Goal: Navigation & Orientation: Find specific page/section

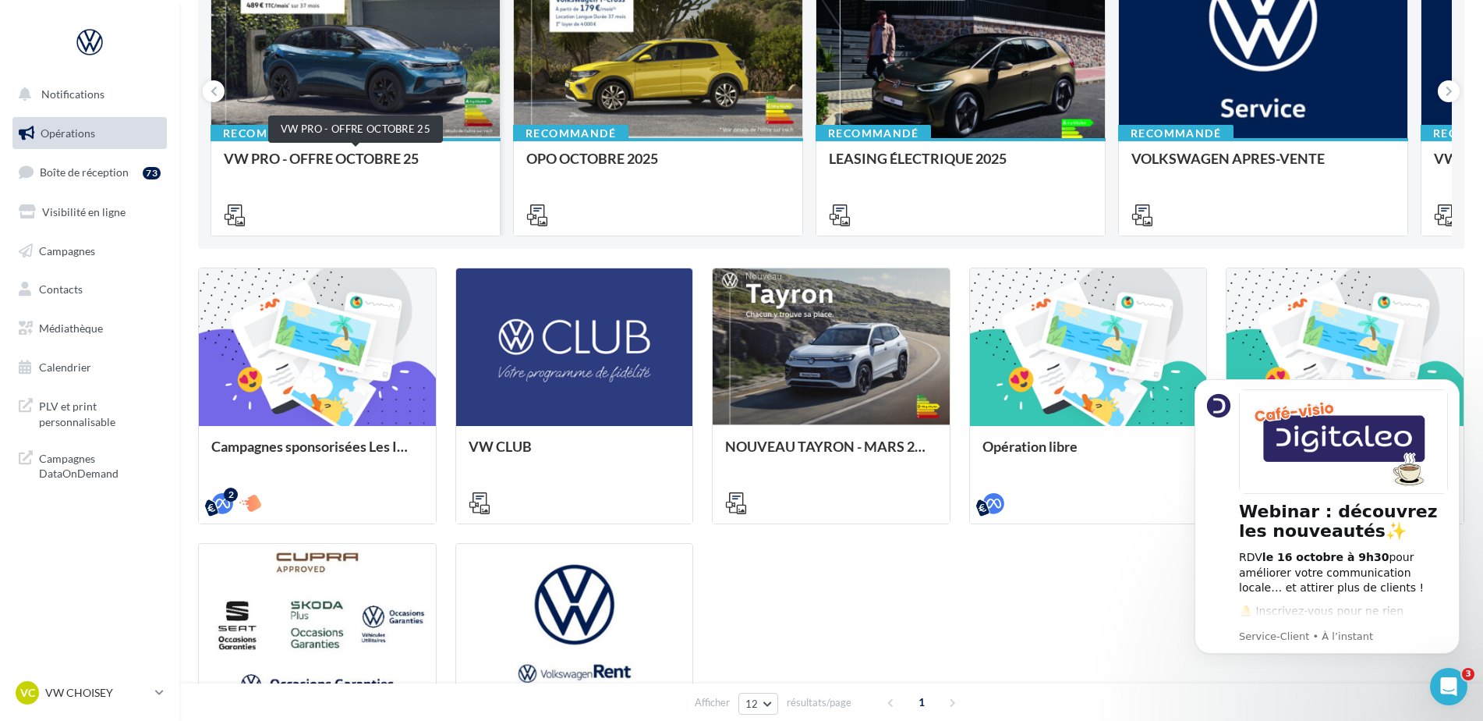
click at [328, 155] on div "VW PRO - OFFRE OCTOBRE 25" at bounding box center [356, 166] width 264 height 31
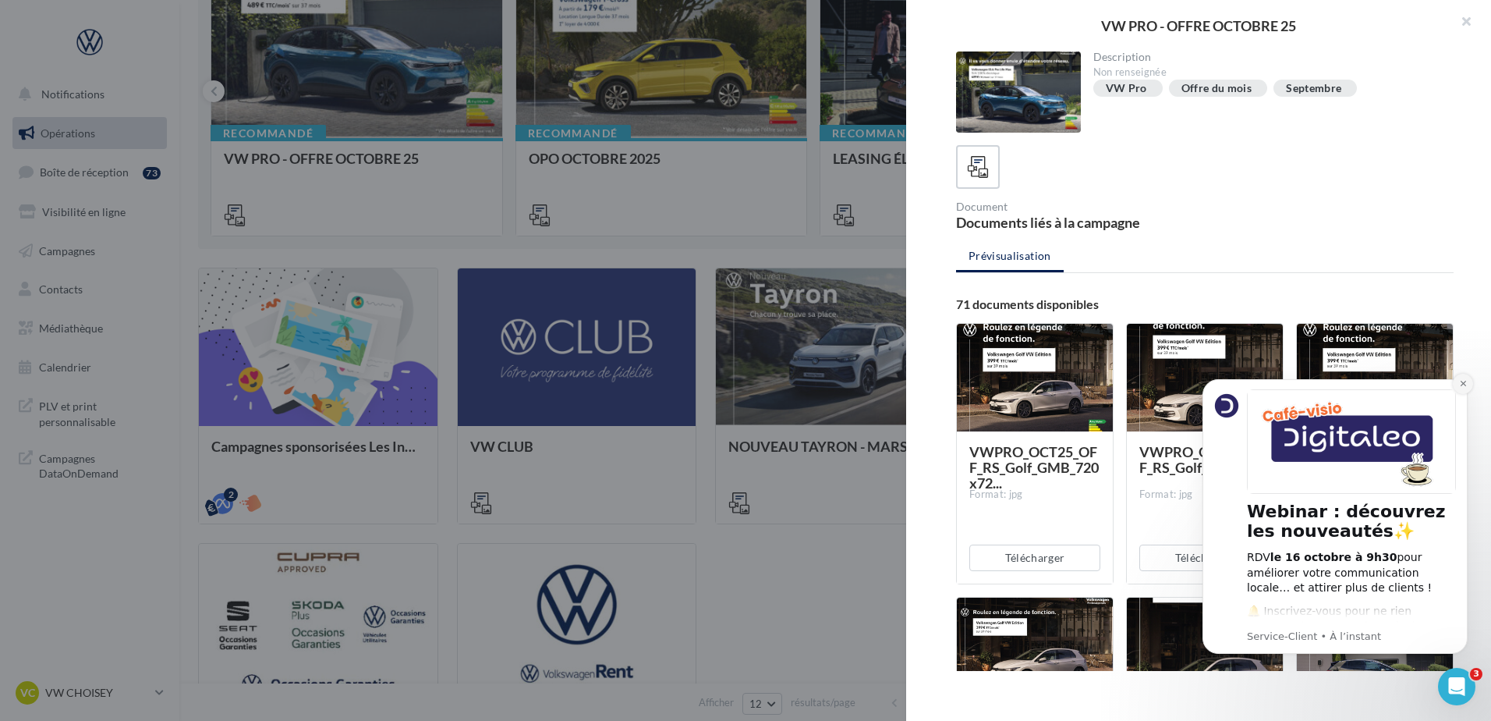
click at [1467, 382] on icon "Dismiss notification" at bounding box center [1463, 383] width 9 height 9
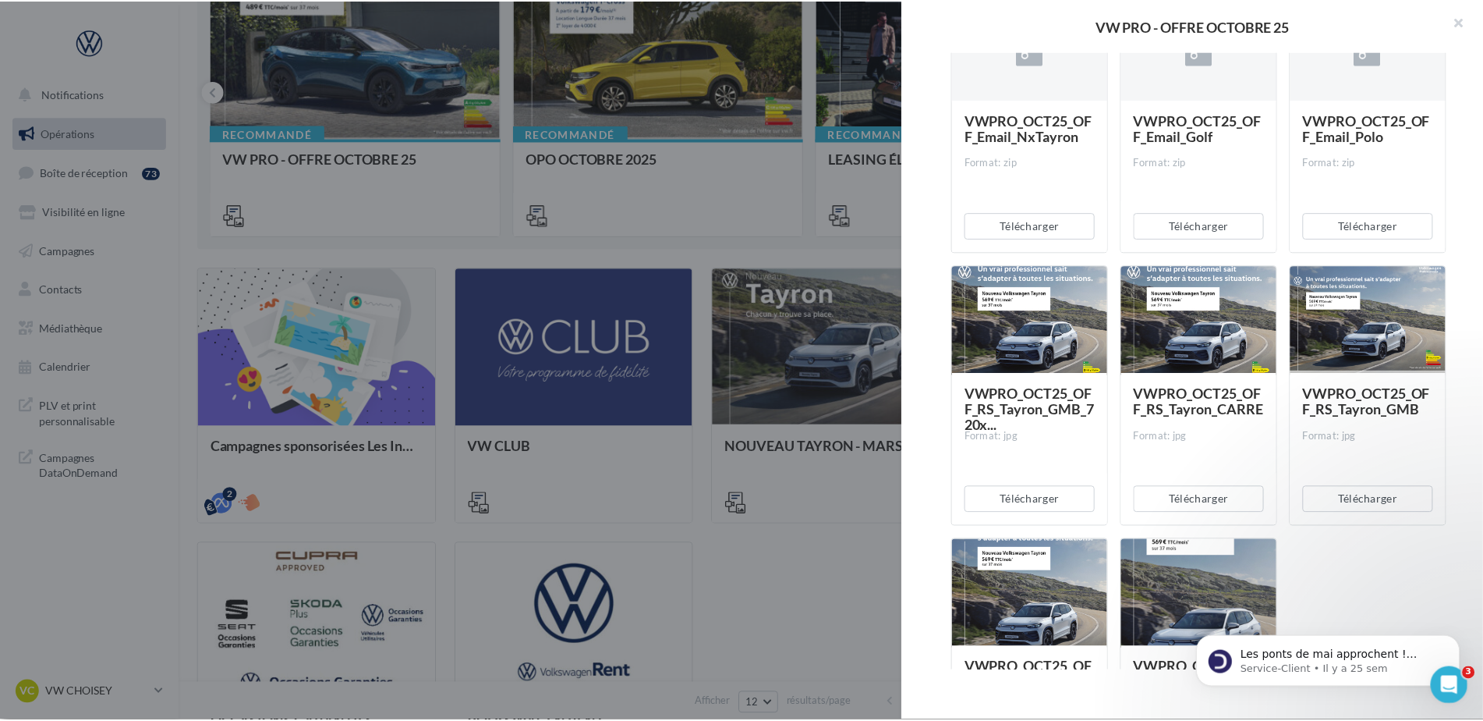
scroll to position [6235, 0]
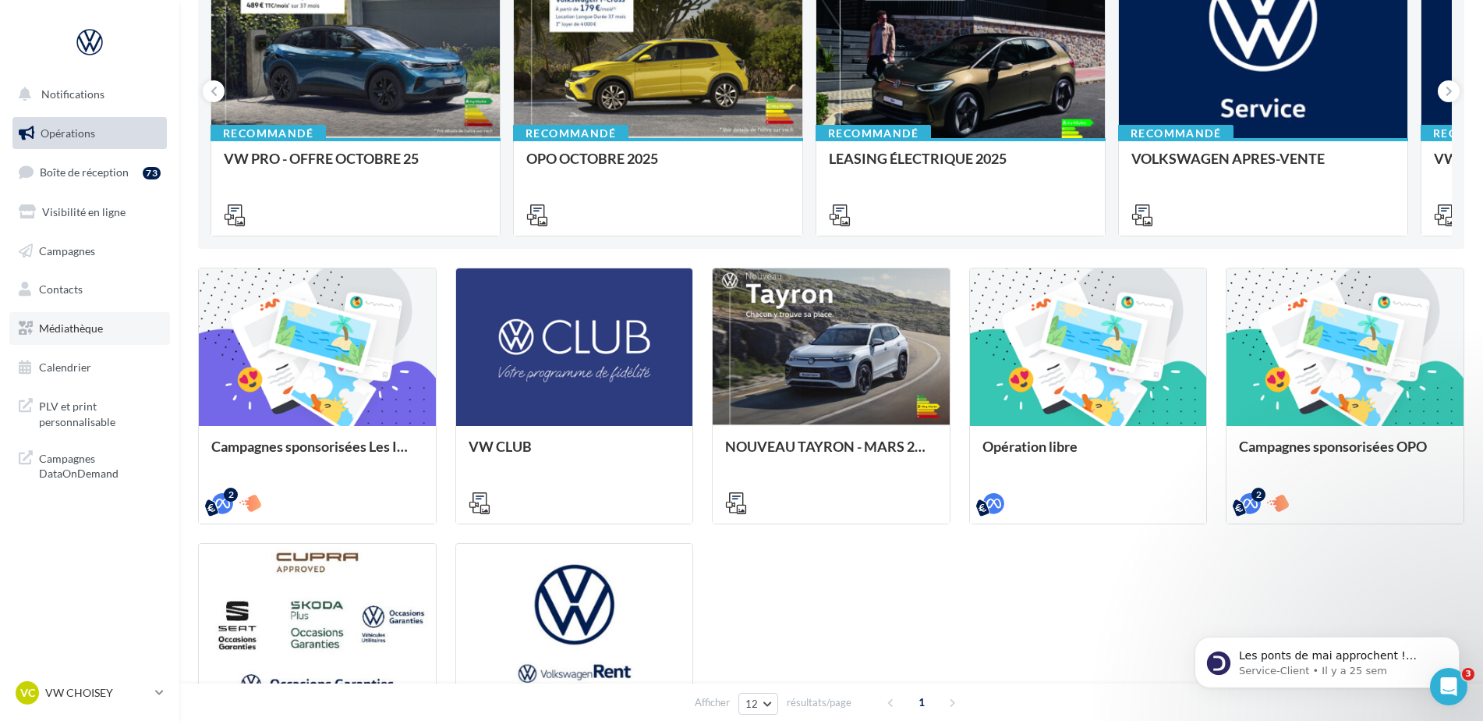
click at [100, 340] on link "Médiathèque" at bounding box center [89, 328] width 161 height 33
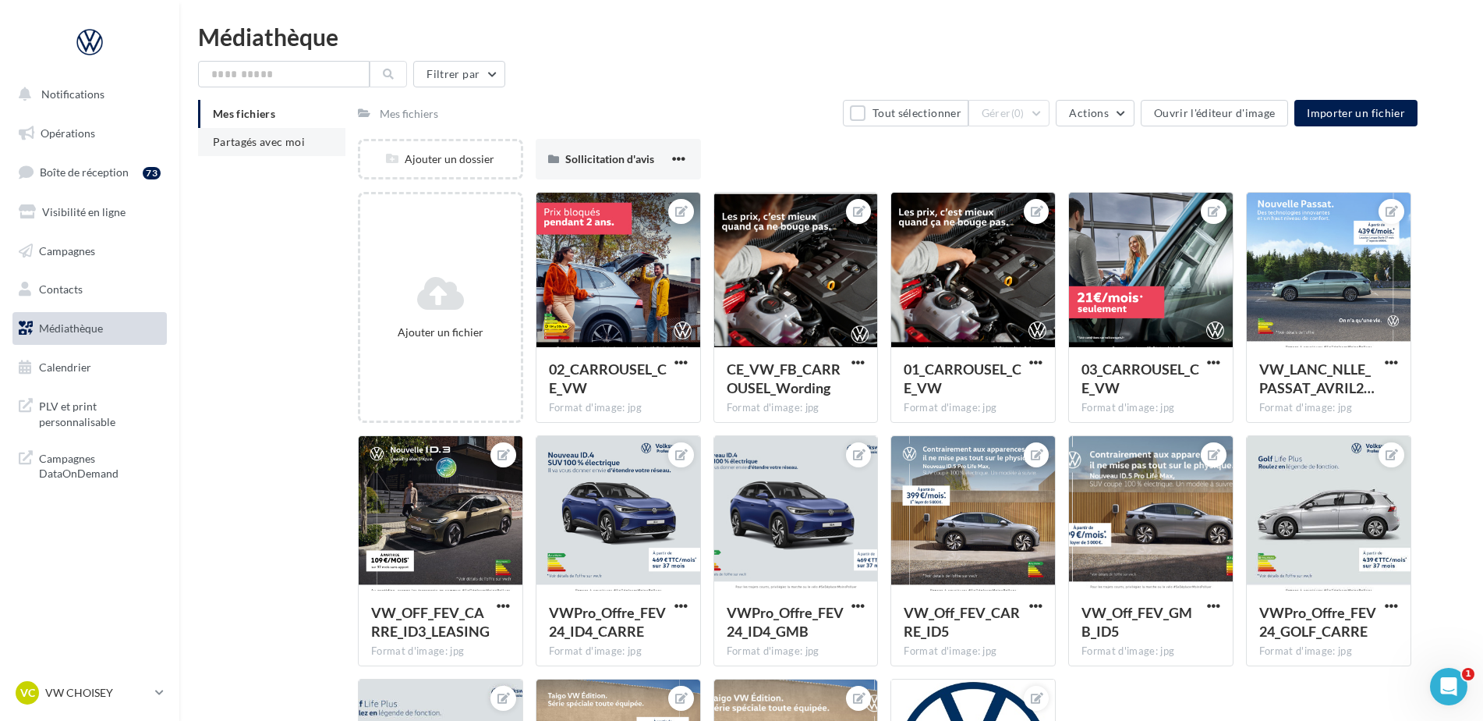
click at [277, 137] on span "Partagés avec moi" at bounding box center [259, 141] width 92 height 13
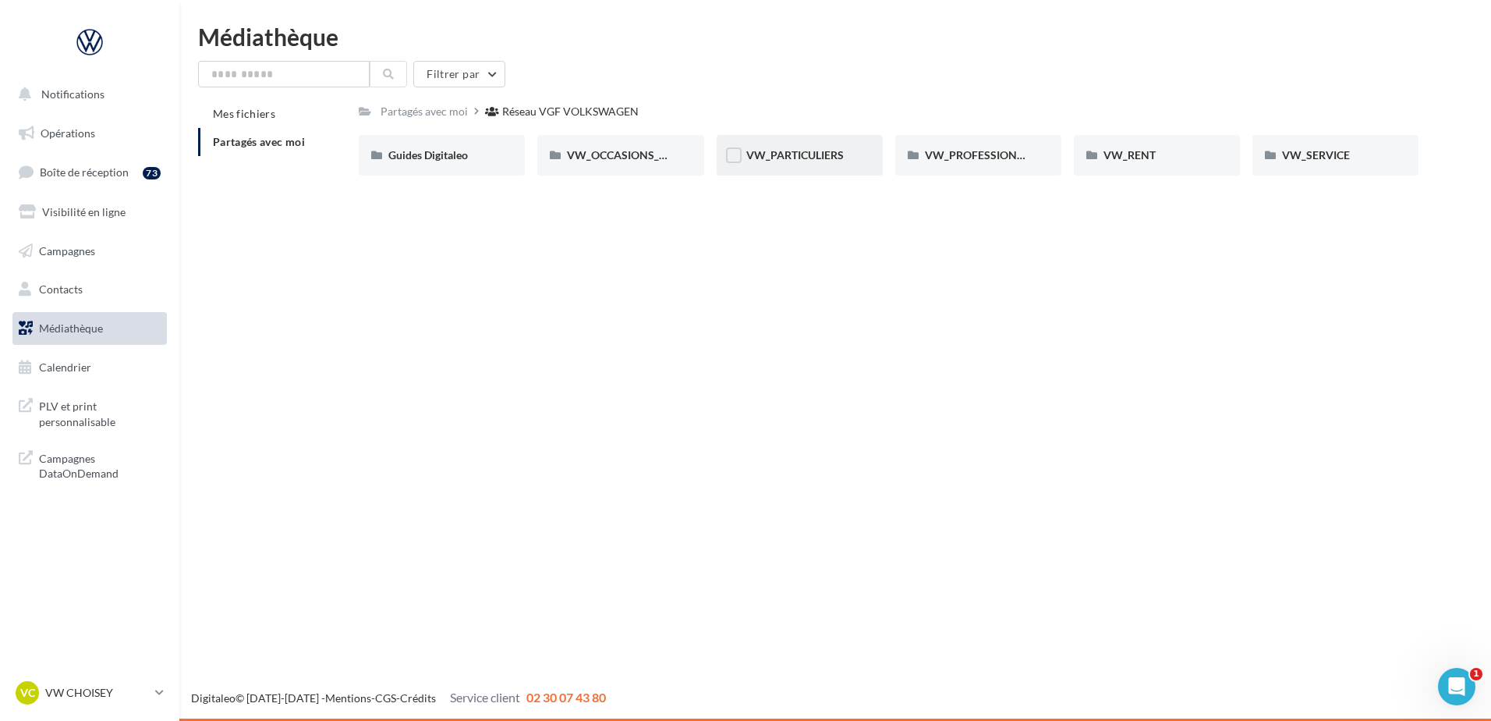
click at [827, 165] on div "VW_PARTICULIERS" at bounding box center [800, 155] width 166 height 41
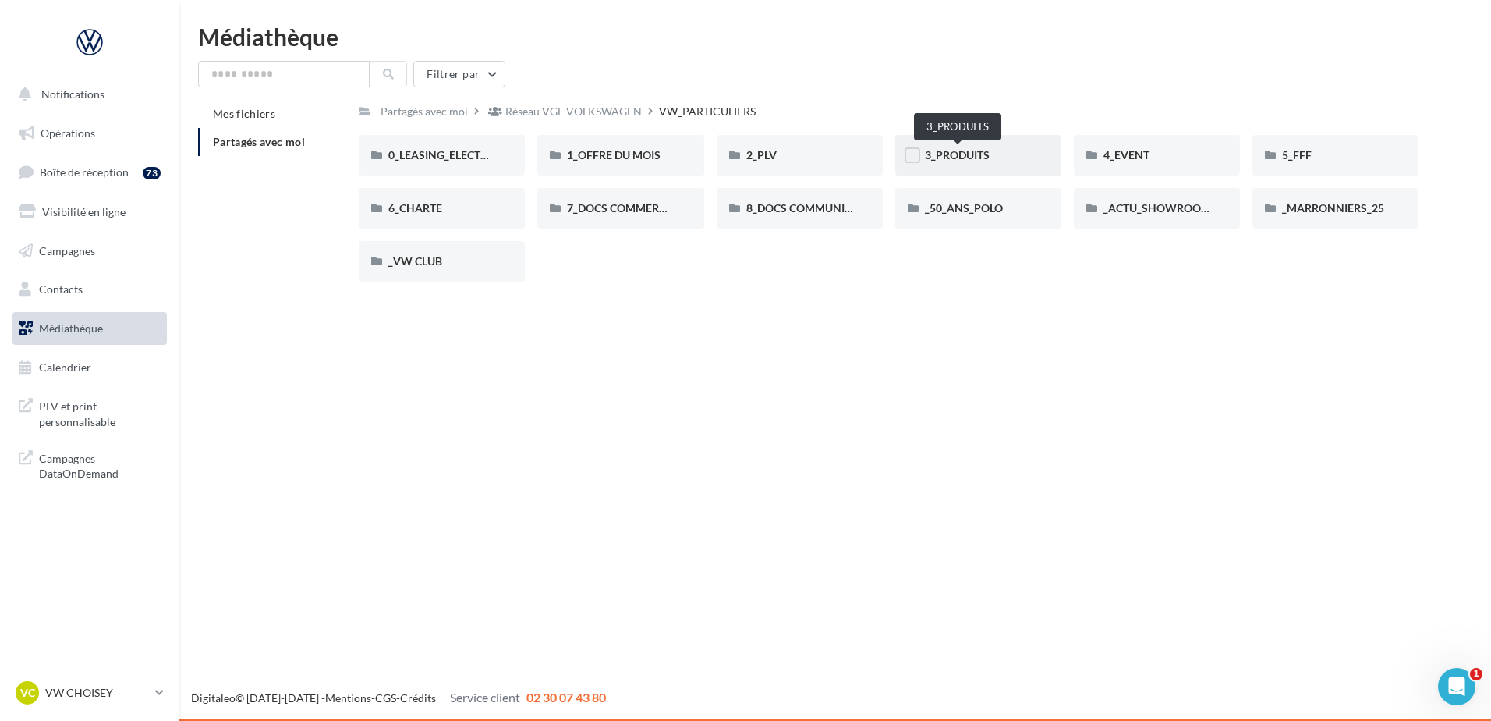
click at [984, 158] on span "3_PRODUITS" at bounding box center [957, 154] width 65 height 13
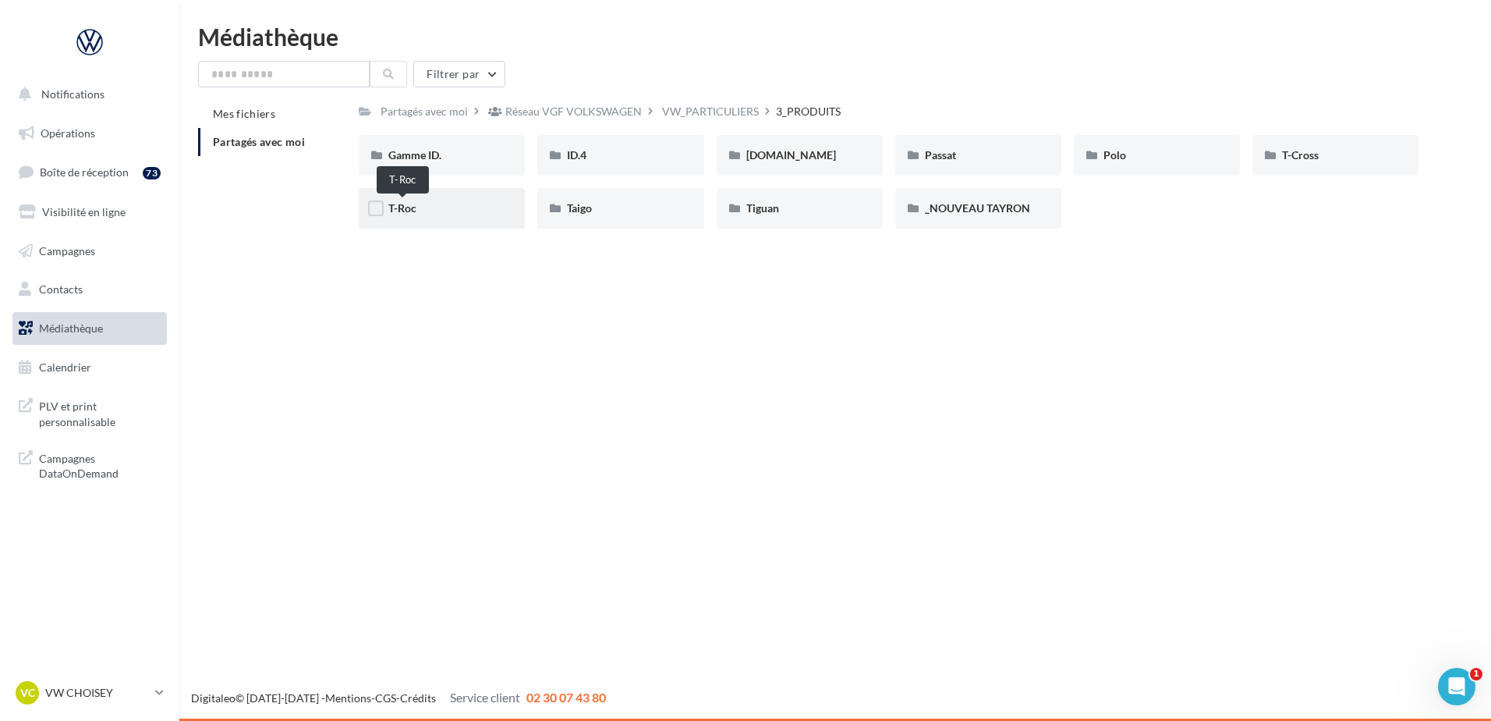
click at [412, 201] on span "T-Roc" at bounding box center [402, 207] width 28 height 13
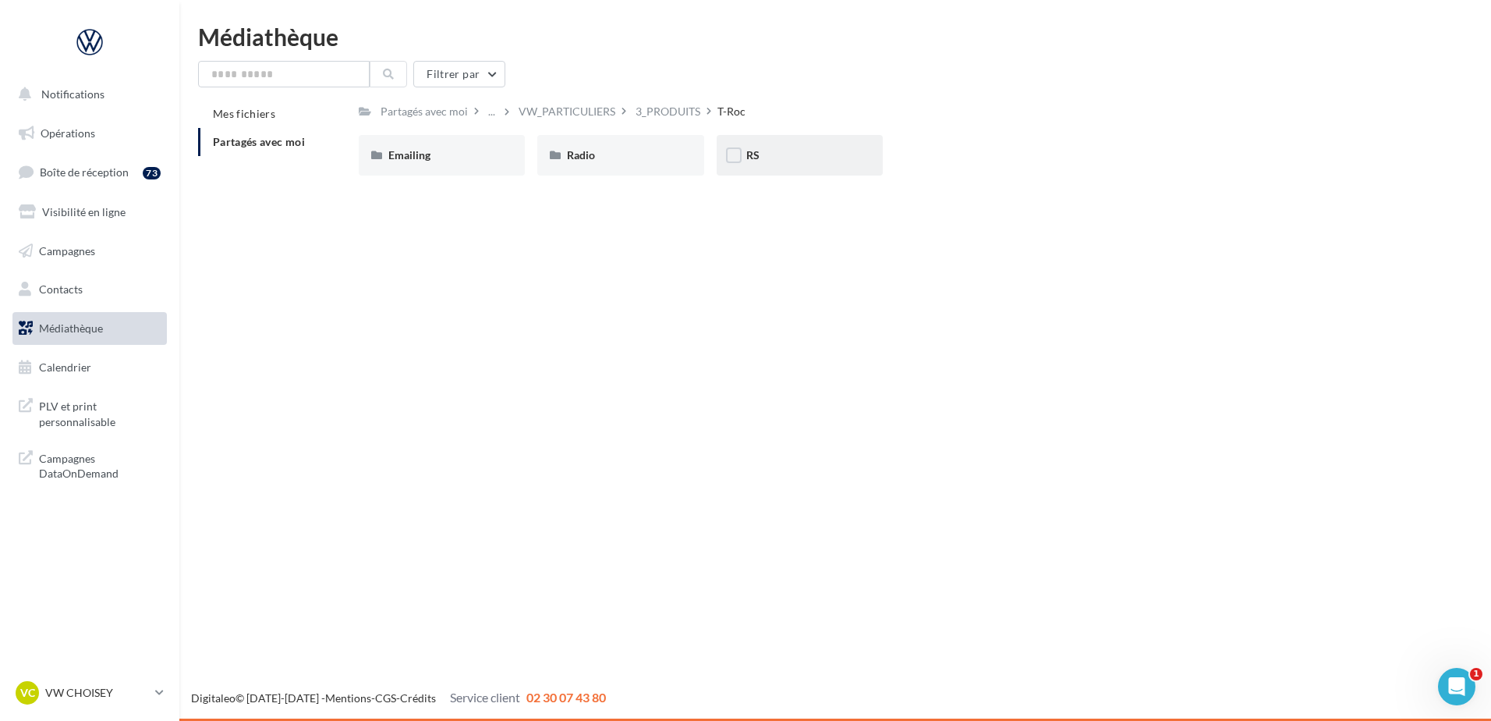
click at [790, 151] on div "RS" at bounding box center [799, 155] width 107 height 16
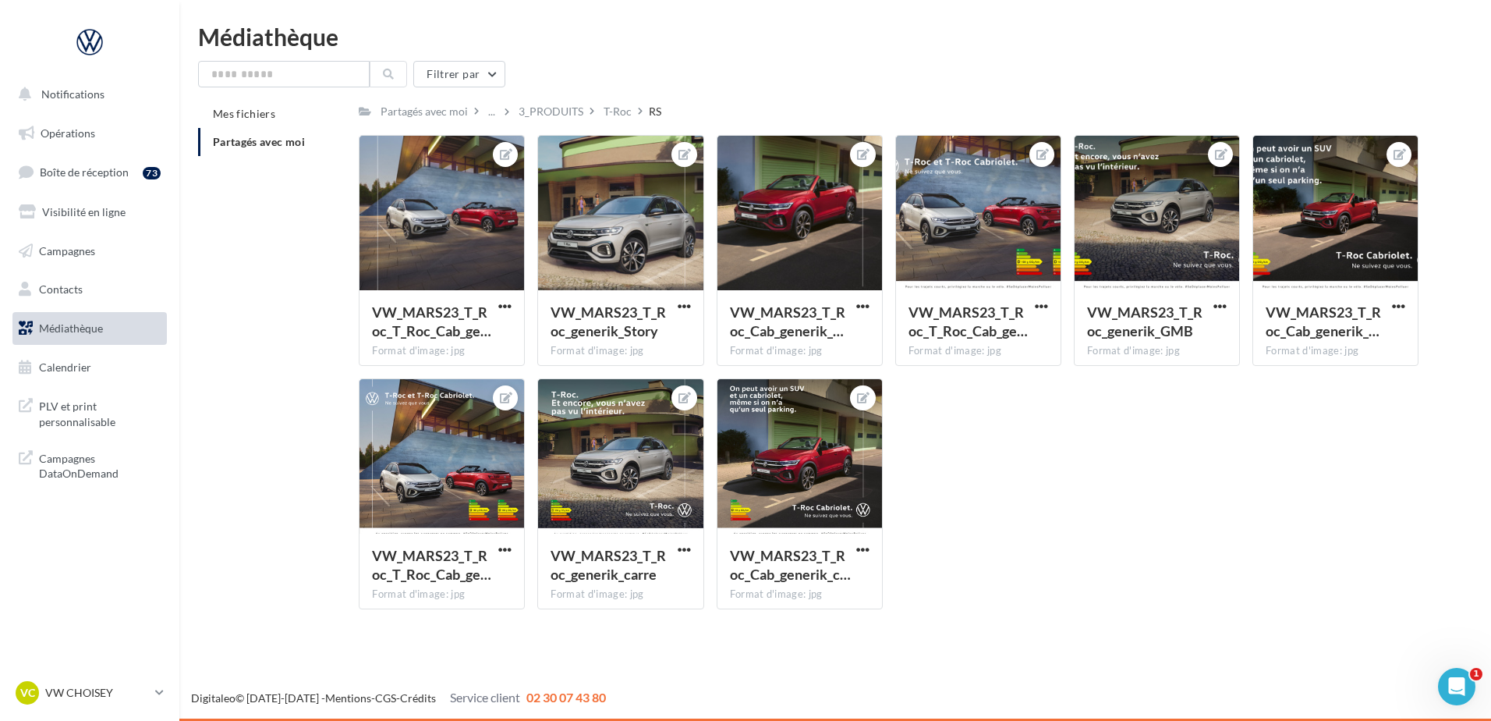
click at [61, 328] on span "Médiathèque" at bounding box center [71, 327] width 64 height 13
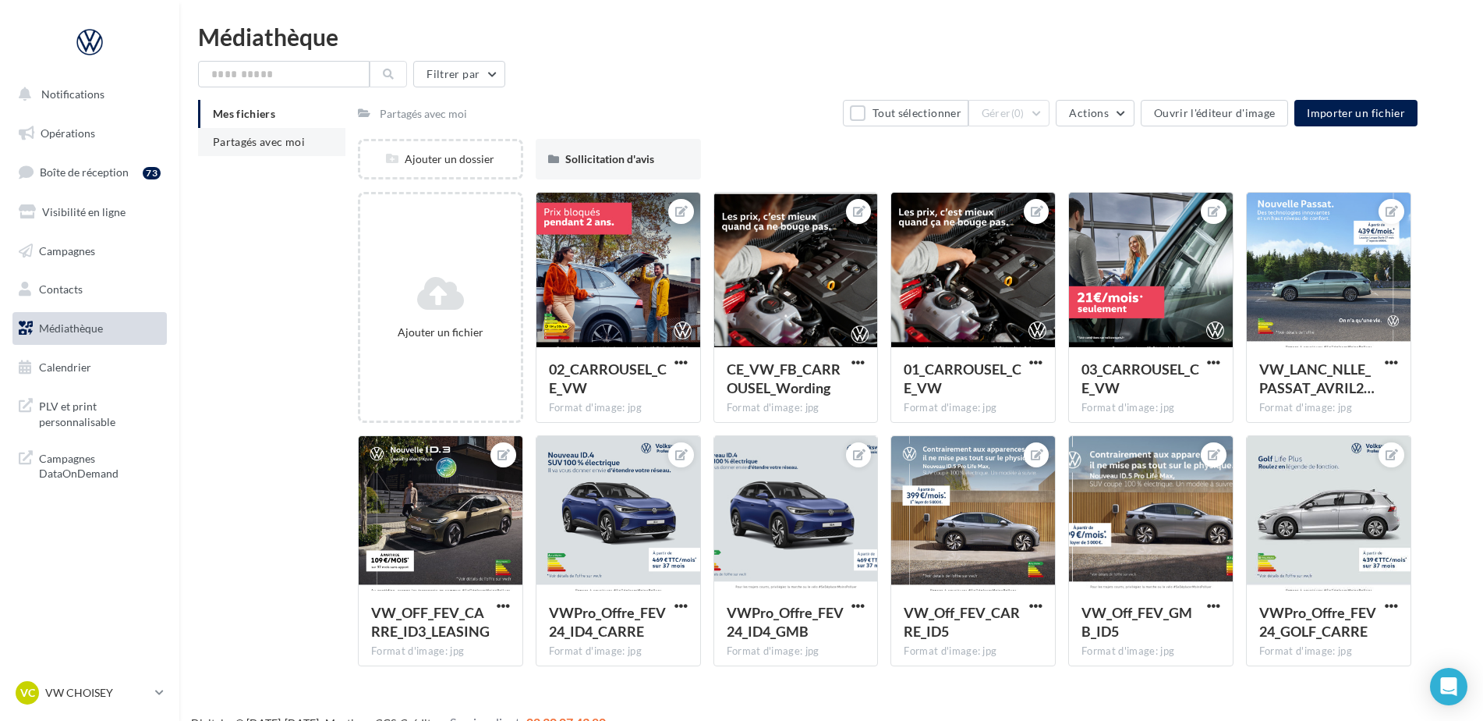
click at [263, 152] on li "Partagés avec moi" at bounding box center [271, 142] width 147 height 28
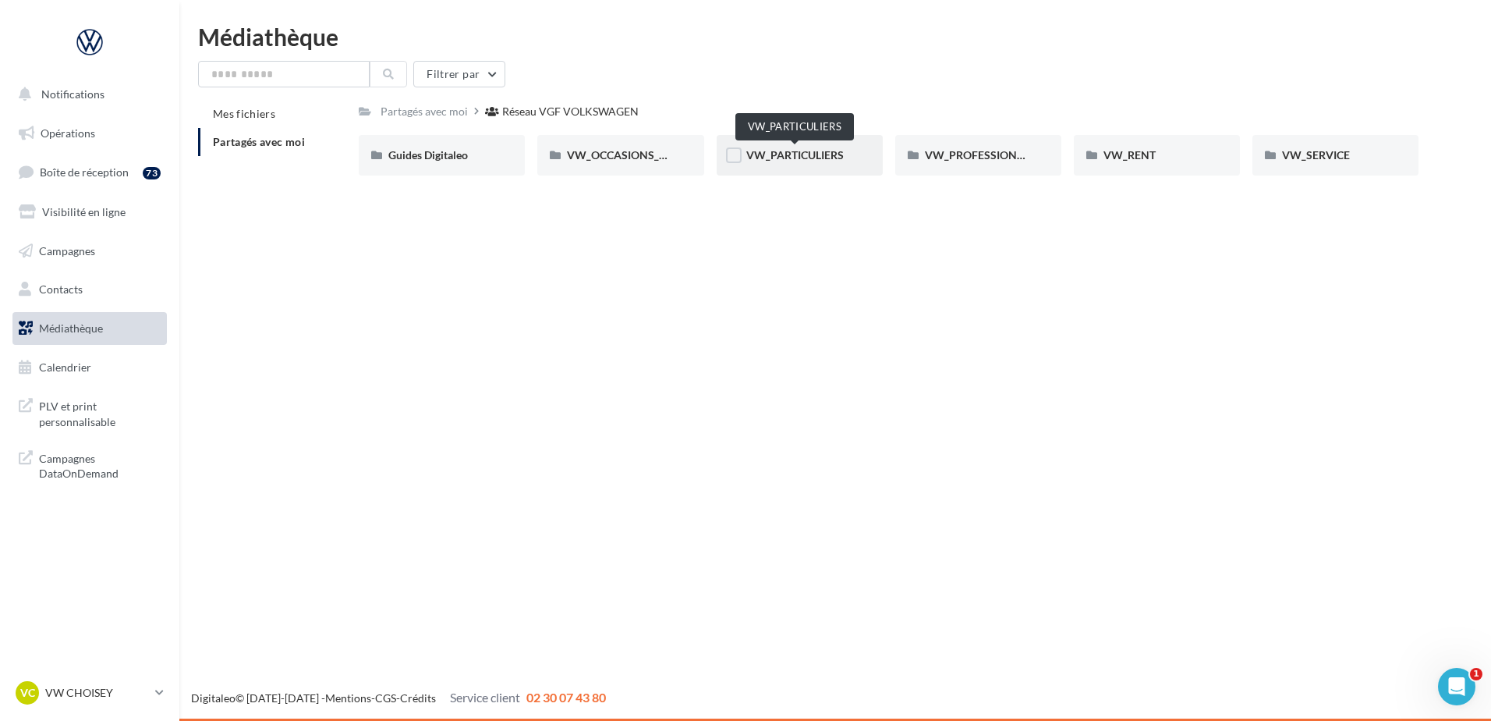
click at [765, 157] on span "VW_PARTICULIERS" at bounding box center [794, 154] width 97 height 13
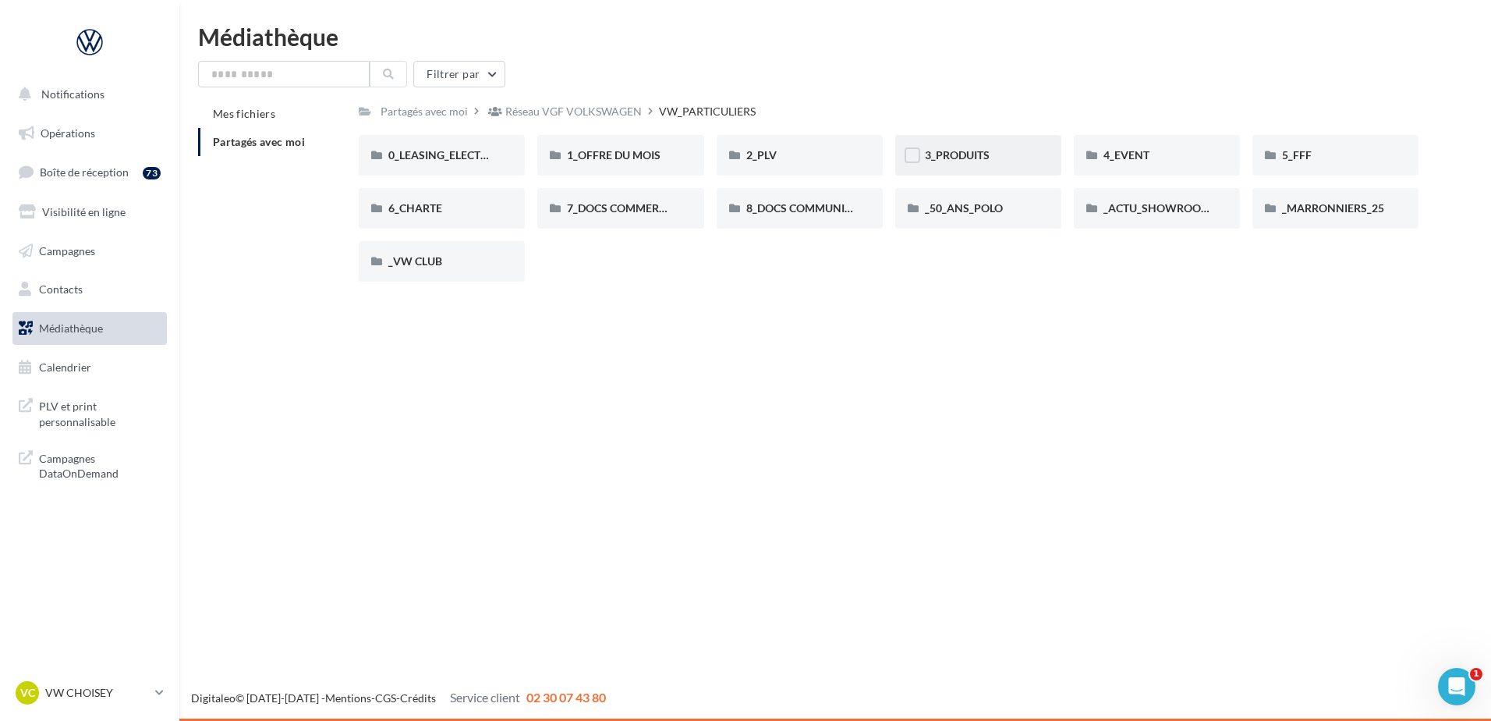
click at [1002, 166] on div "3_PRODUITS" at bounding box center [978, 155] width 166 height 41
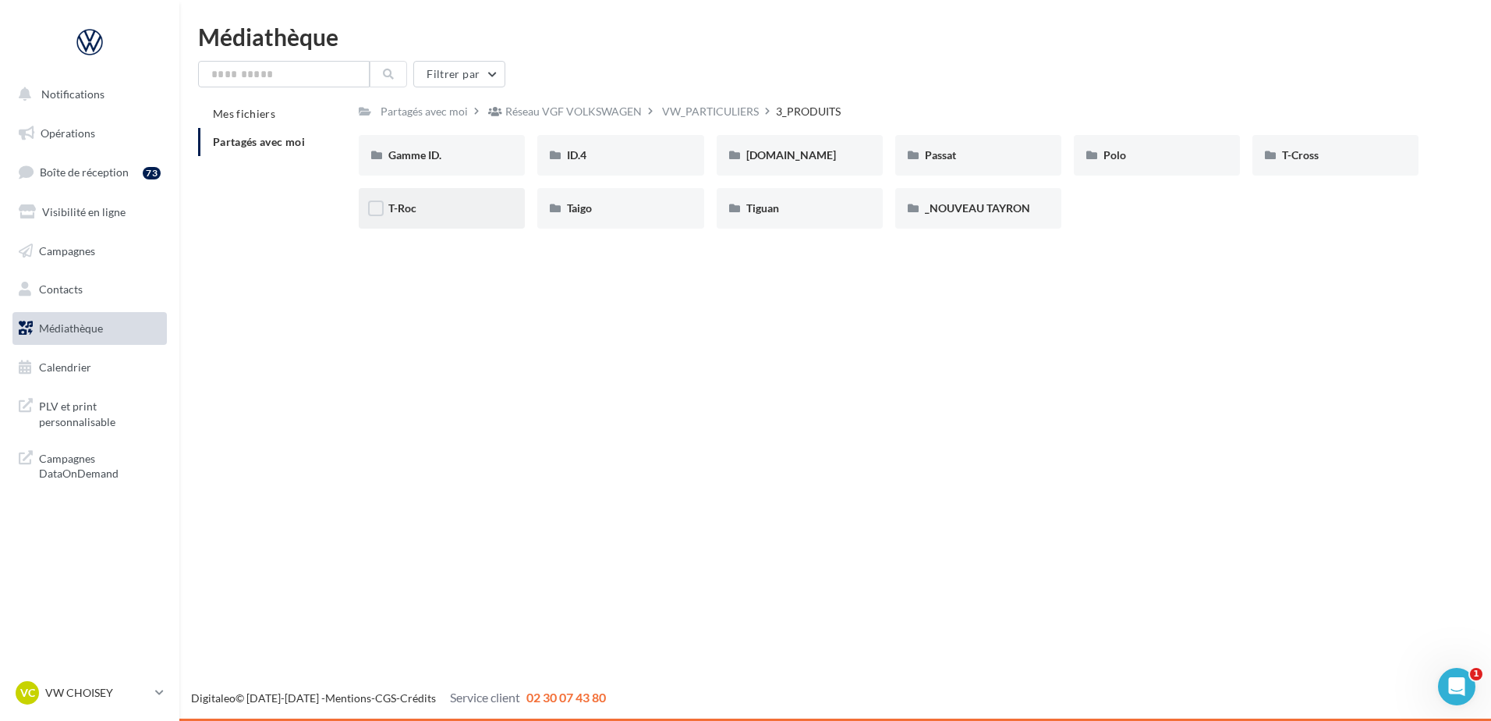
click at [440, 199] on div "T-Roc" at bounding box center [442, 208] width 166 height 41
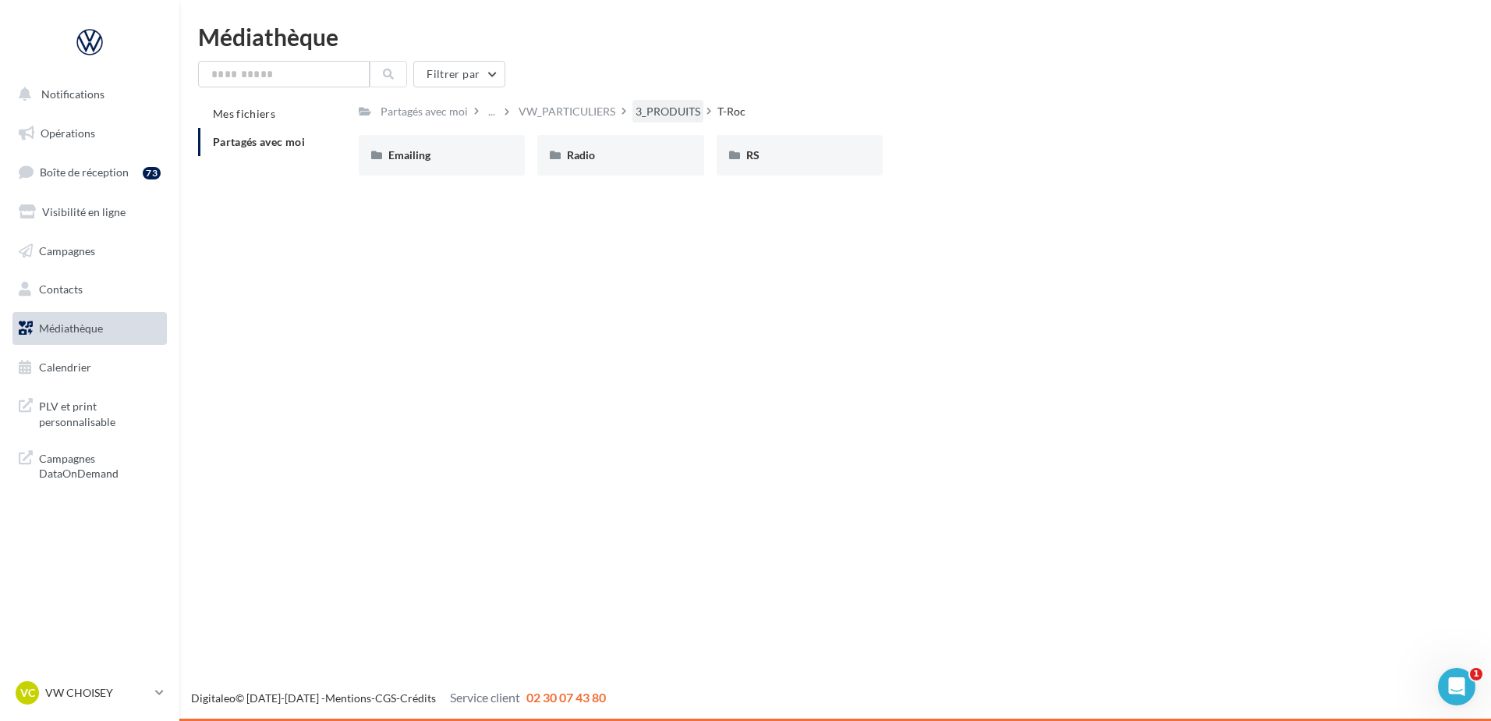
click at [676, 106] on div "3_PRODUITS" at bounding box center [668, 112] width 65 height 16
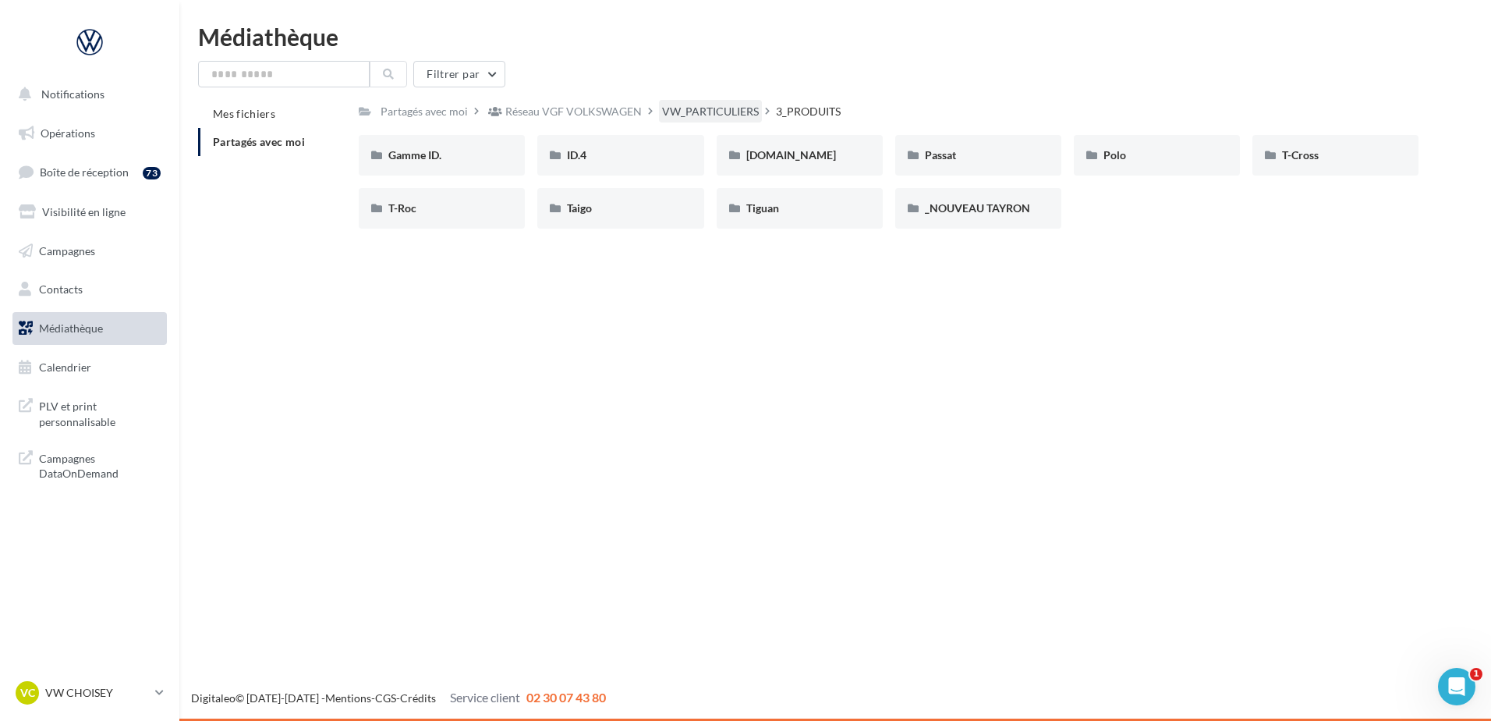
click at [728, 105] on div "VW_PARTICULIERS" at bounding box center [710, 112] width 97 height 16
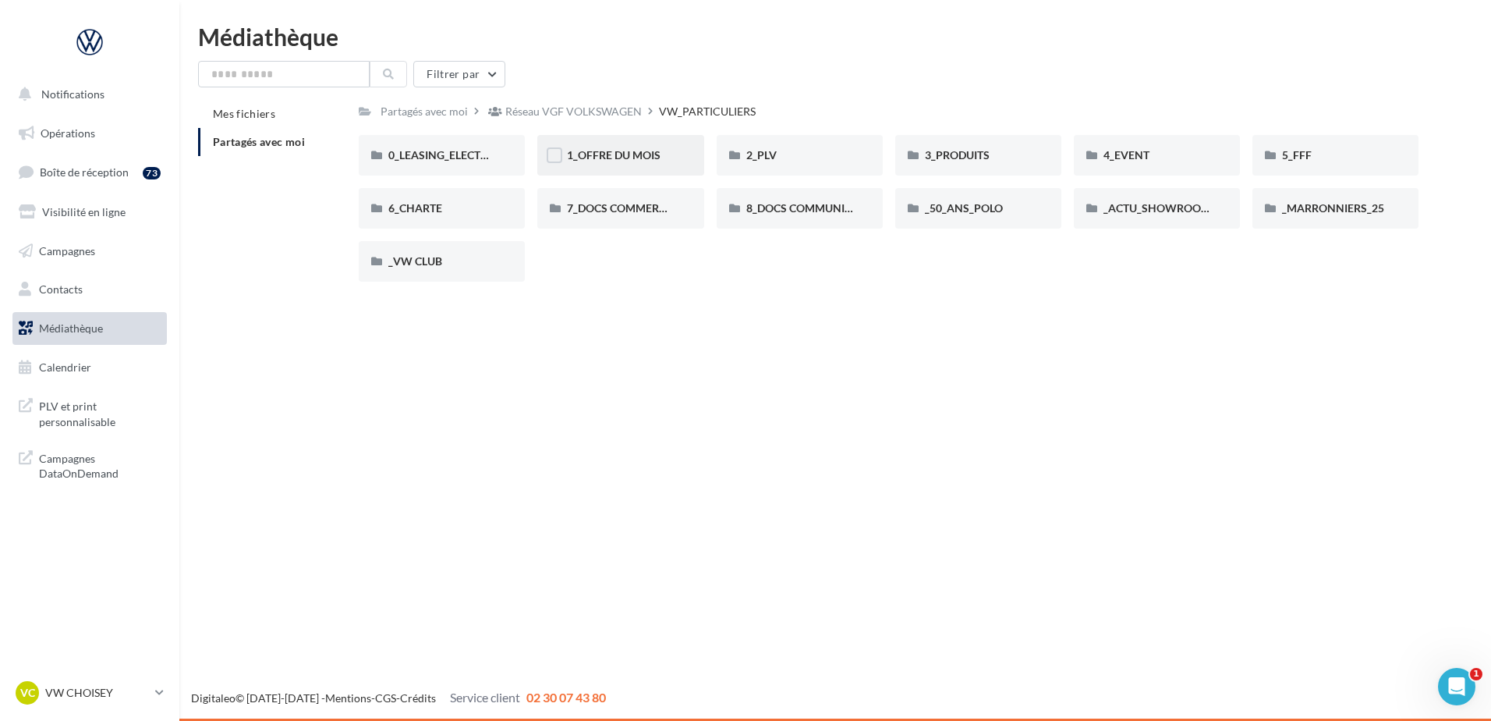
click at [663, 147] on div "1_OFFRE DU MOIS" at bounding box center [620, 155] width 107 height 16
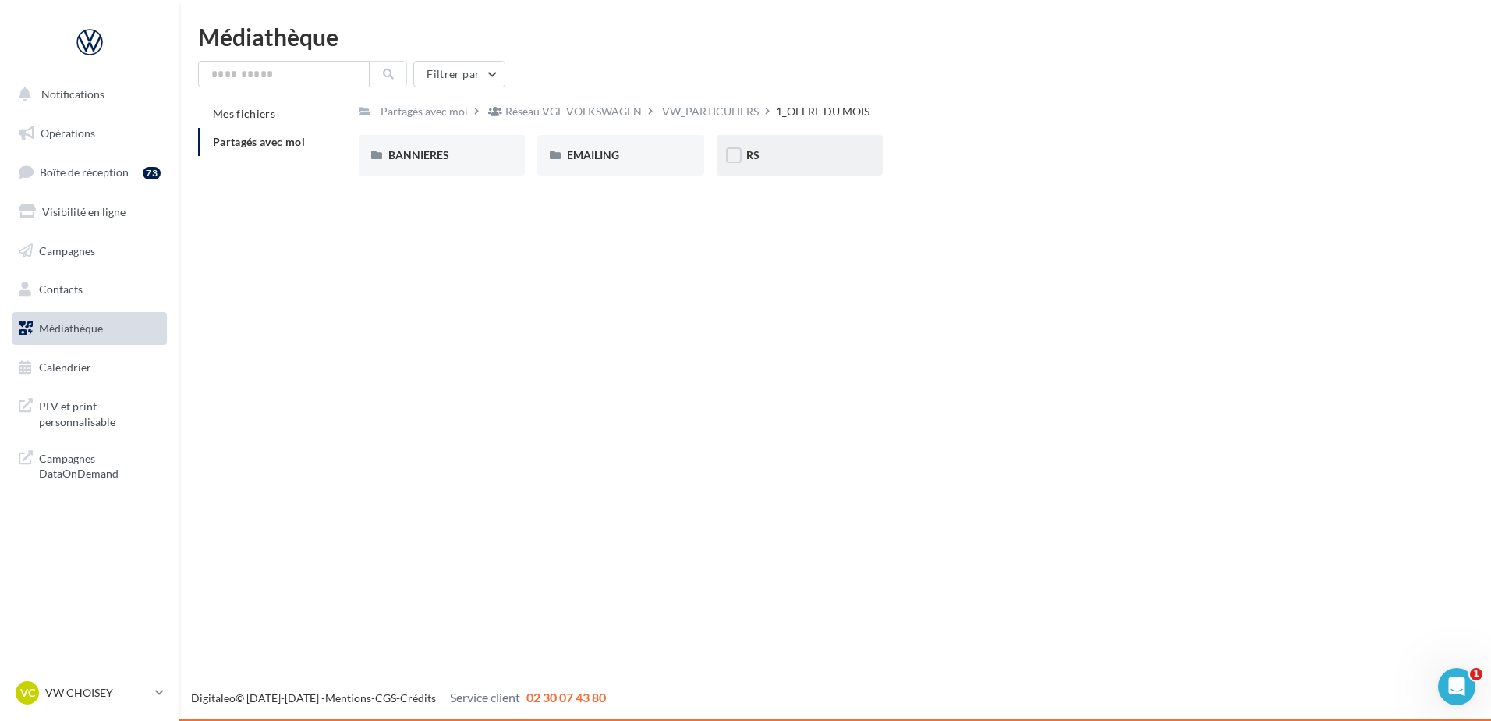
click at [802, 150] on div "RS" at bounding box center [799, 155] width 107 height 16
